Goal: Task Accomplishment & Management: Manage account settings

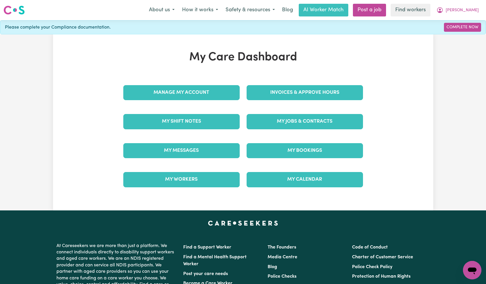
click at [210, 105] on div "Manage My Account" at bounding box center [181, 92] width 123 height 29
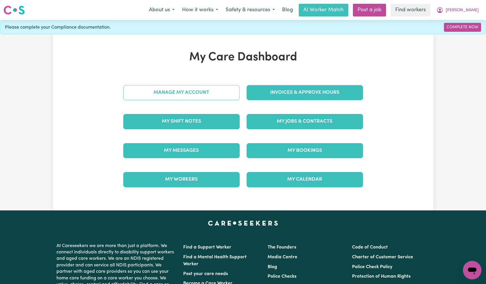
click at [207, 97] on link "Manage My Account" at bounding box center [181, 92] width 116 height 15
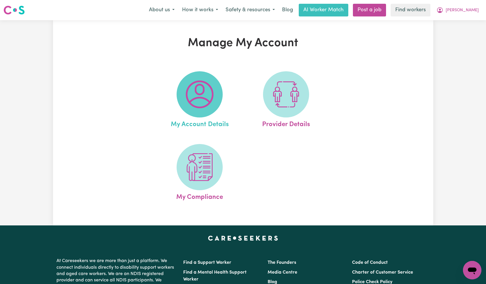
click at [210, 109] on span at bounding box center [200, 94] width 46 height 46
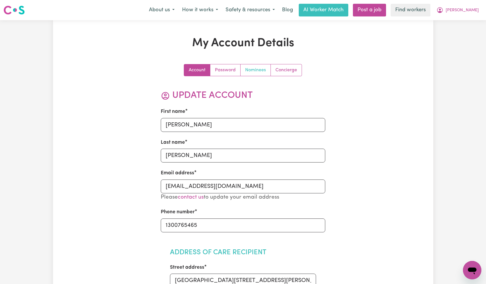
click at [260, 70] on link "Nominees" at bounding box center [256, 70] width 30 height 12
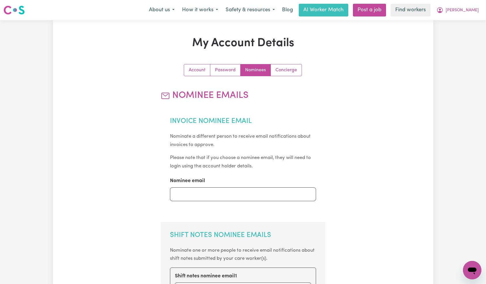
scroll to position [189, 0]
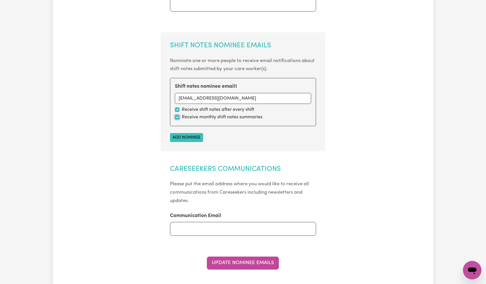
click at [177, 115] on input "checkbox" at bounding box center [177, 117] width 5 height 5
checkbox input "false"
click at [252, 263] on button "Update Nominee Emails" at bounding box center [243, 262] width 72 height 13
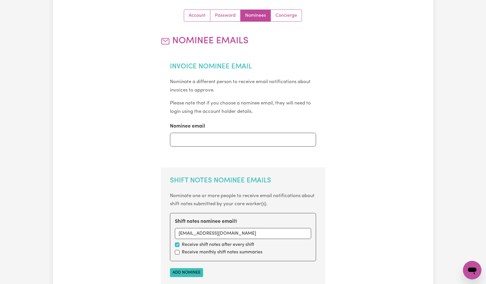
scroll to position [0, 0]
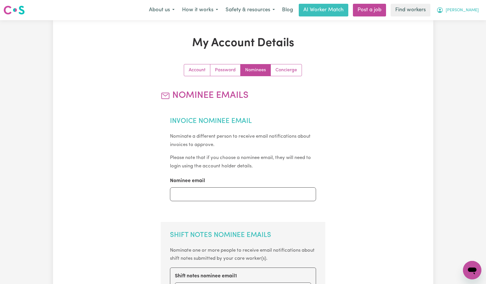
click at [466, 10] on span "[PERSON_NAME]" at bounding box center [462, 10] width 33 height 6
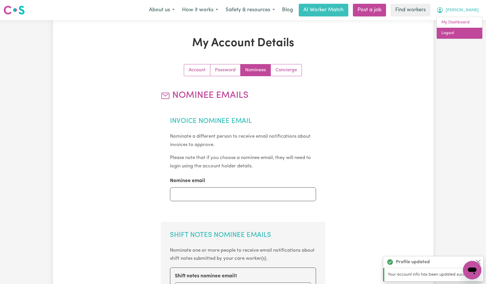
click at [461, 32] on link "Logout" at bounding box center [460, 33] width 46 height 11
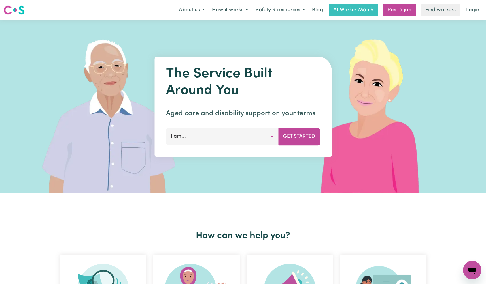
click at [470, 10] on link "Login" at bounding box center [473, 10] width 20 height 13
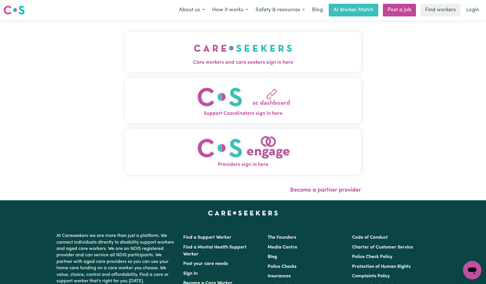
click at [194, 58] on img "Care workers and care seekers sign in here" at bounding box center [243, 47] width 98 height 21
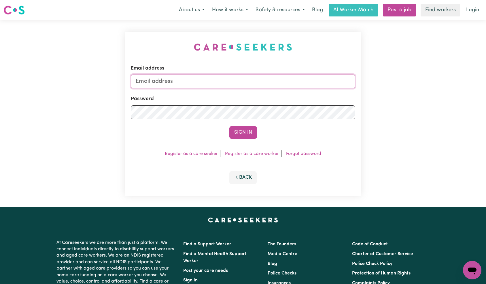
click at [232, 78] on input "Email address" at bounding box center [243, 81] width 225 height 14
paste input "[EMAIL_ADDRESS][DOMAIN_NAME]"
type input "[EMAIL_ADDRESS][DOMAIN_NAME]"
click at [244, 135] on button "Sign In" at bounding box center [243, 132] width 28 height 13
